Goal: Navigation & Orientation: Find specific page/section

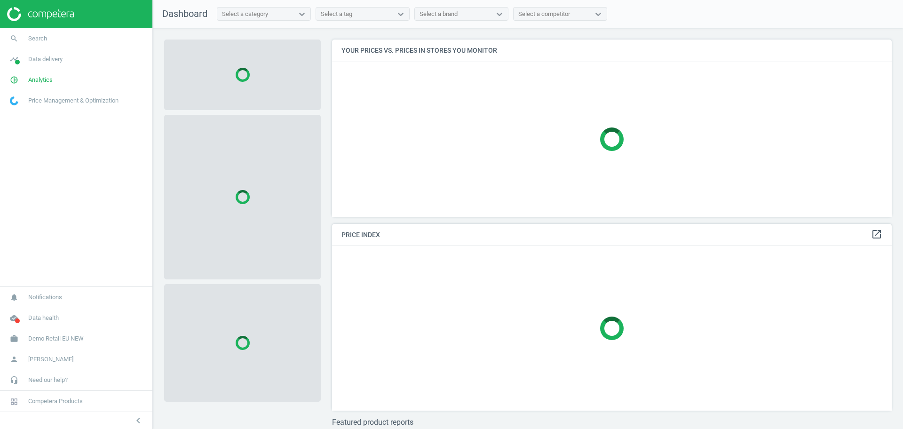
scroll to position [195, 569]
click at [50, 333] on link "work Demo Retail EU NEW" at bounding box center [76, 338] width 152 height 21
click at [30, 310] on span "Switch campaign" at bounding box center [31, 311] width 42 height 8
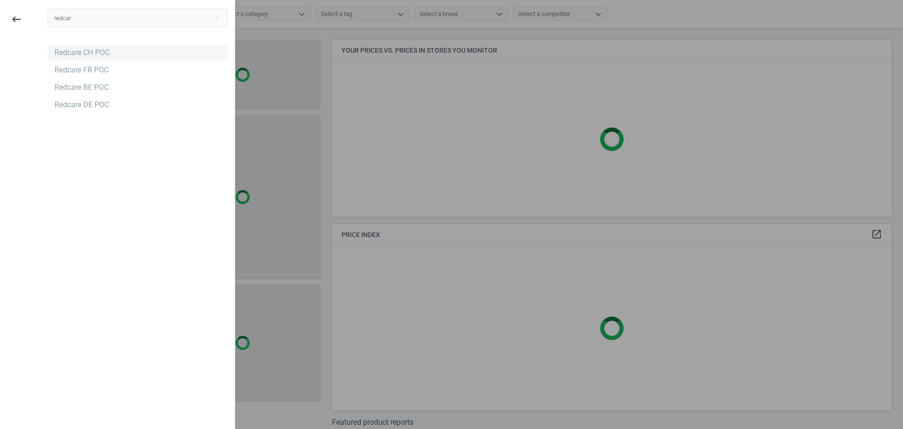
type input "redcar"
click at [58, 49] on div "Redcare CH POC" at bounding box center [82, 53] width 55 height 10
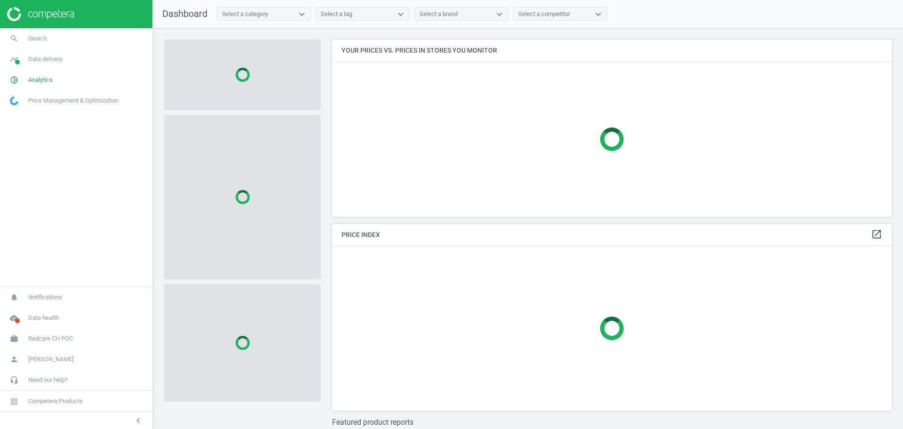
scroll to position [195, 569]
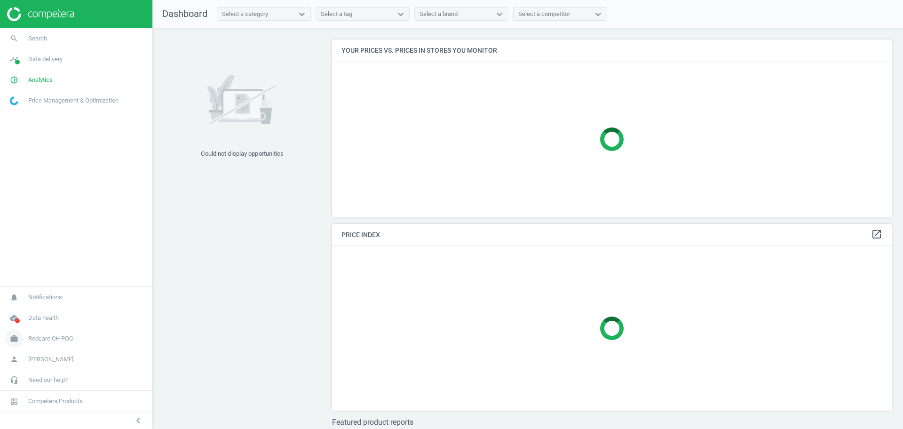
click at [54, 341] on span "Redcare CH POC" at bounding box center [50, 338] width 45 height 8
click at [38, 325] on span "Campaign settings" at bounding box center [33, 325] width 46 height 8
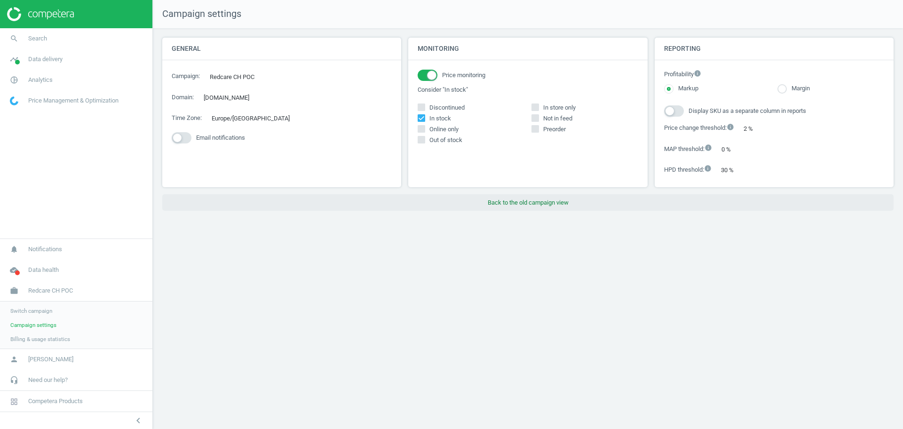
click at [523, 201] on button "Back to the old campaign view" at bounding box center [527, 202] width 731 height 17
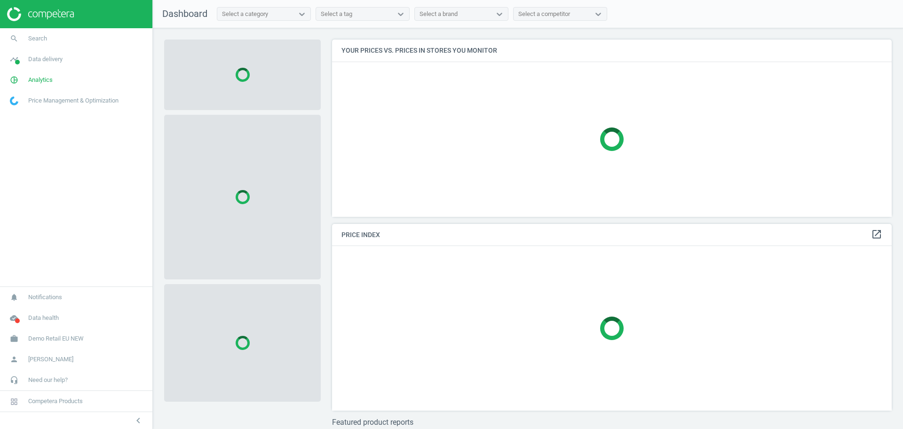
scroll to position [195, 569]
click at [63, 337] on span "Demo Retail EU NEW" at bounding box center [56, 338] width 56 height 8
click at [45, 313] on span "Switch campaign" at bounding box center [31, 311] width 42 height 8
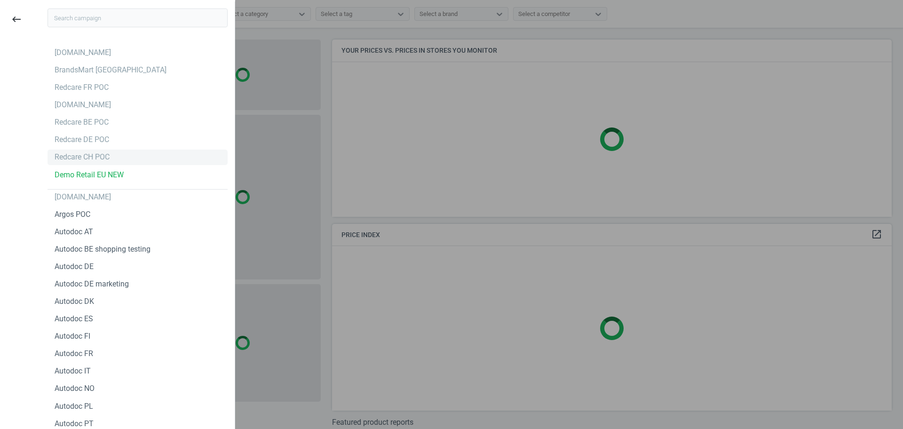
click at [96, 154] on div "Redcare CH POC" at bounding box center [82, 157] width 55 height 10
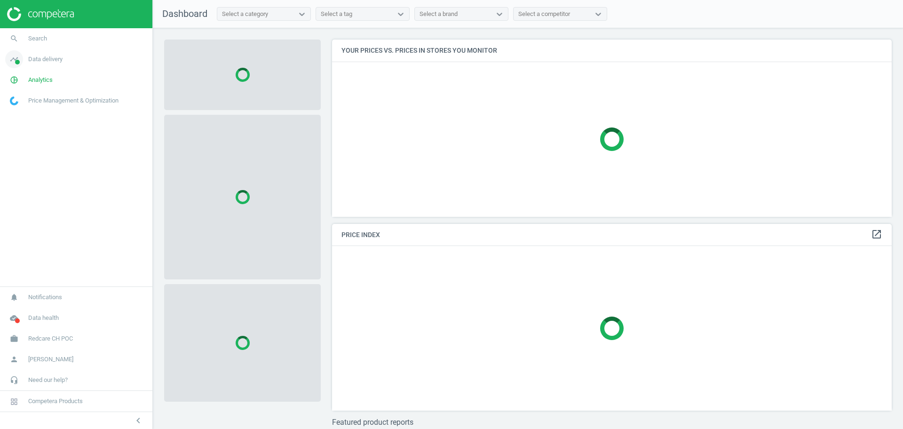
scroll to position [195, 569]
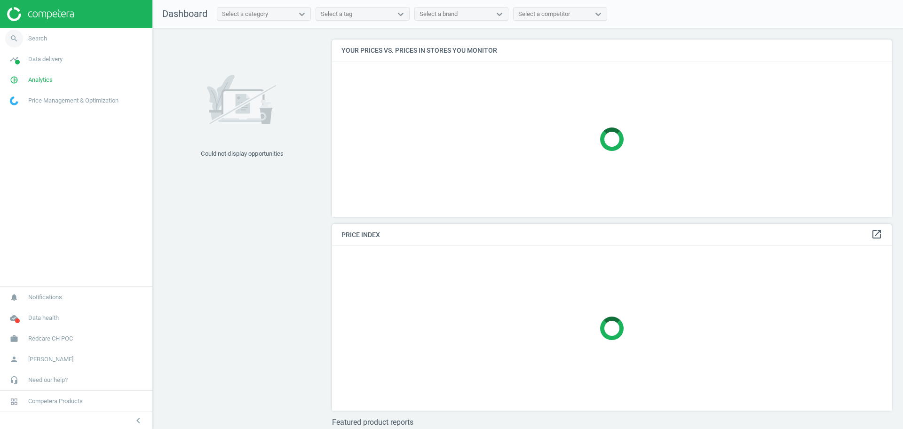
click at [63, 37] on link "search Search" at bounding box center [76, 38] width 152 height 21
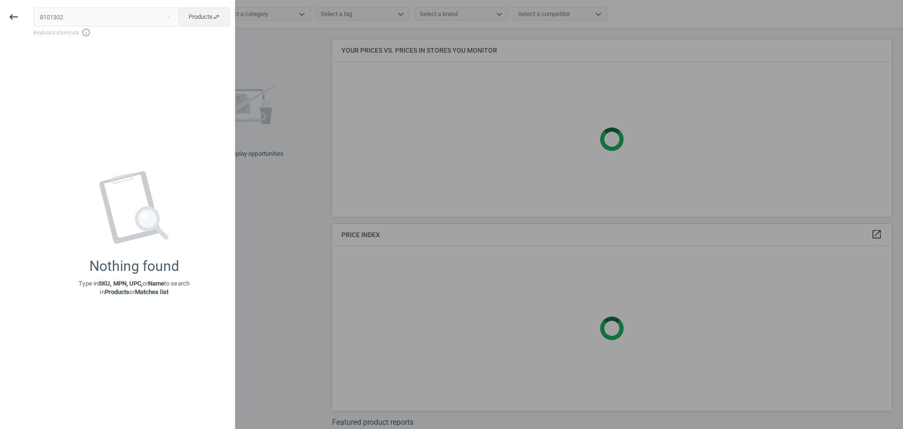
scroll to position [242, 569]
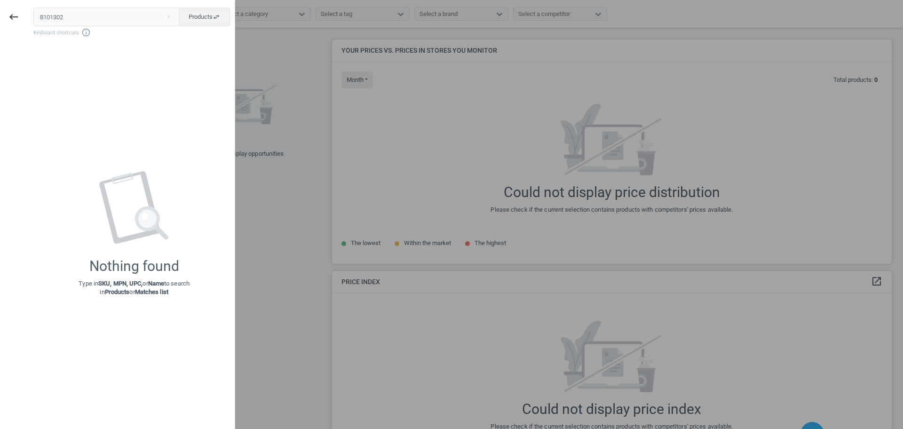
drag, startPoint x: 85, startPoint y: 20, endPoint x: 36, endPoint y: 20, distance: 48.9
click at [36, 20] on input "8101302" at bounding box center [106, 17] width 146 height 19
type input "8101302"
